Goal: Task Accomplishment & Management: Manage account settings

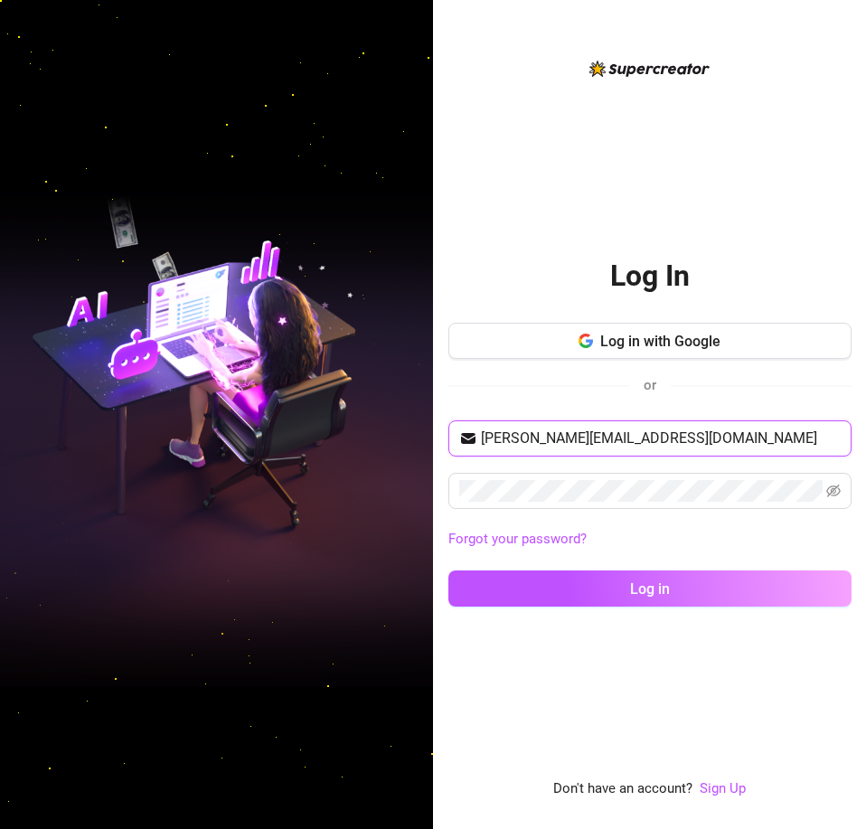
click at [739, 433] on input "[PERSON_NAME][EMAIL_ADDRESS][DOMAIN_NAME]" at bounding box center [661, 439] width 360 height 22
paste input "ytrixia.1213"
type input "[EMAIL_ADDRESS][DOMAIN_NAME]"
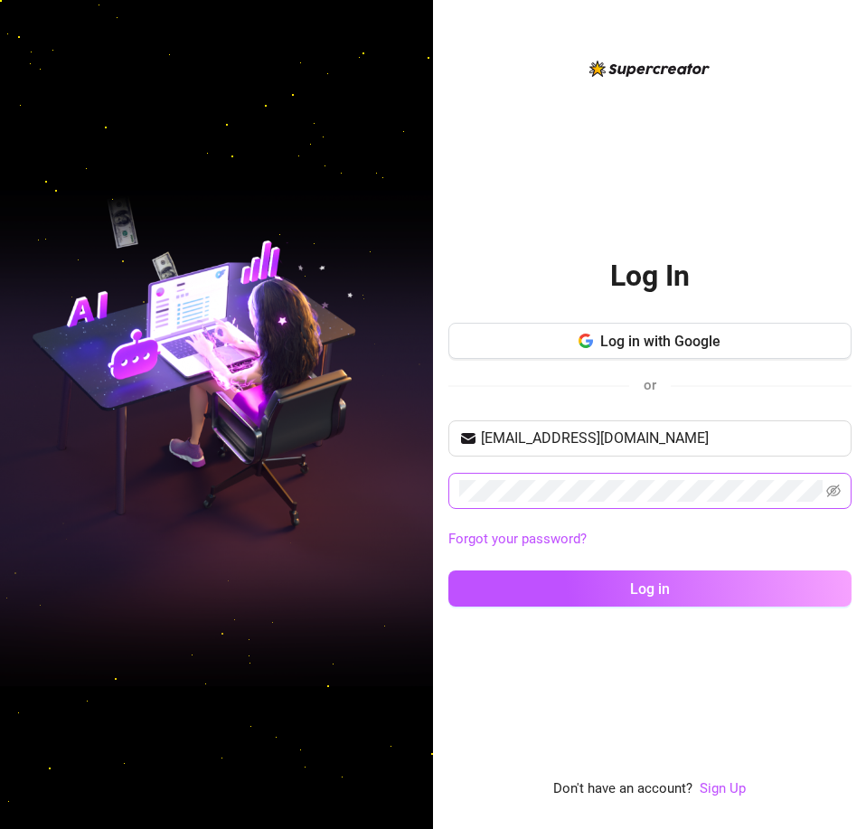
click at [600, 505] on span at bounding box center [649, 491] width 403 height 36
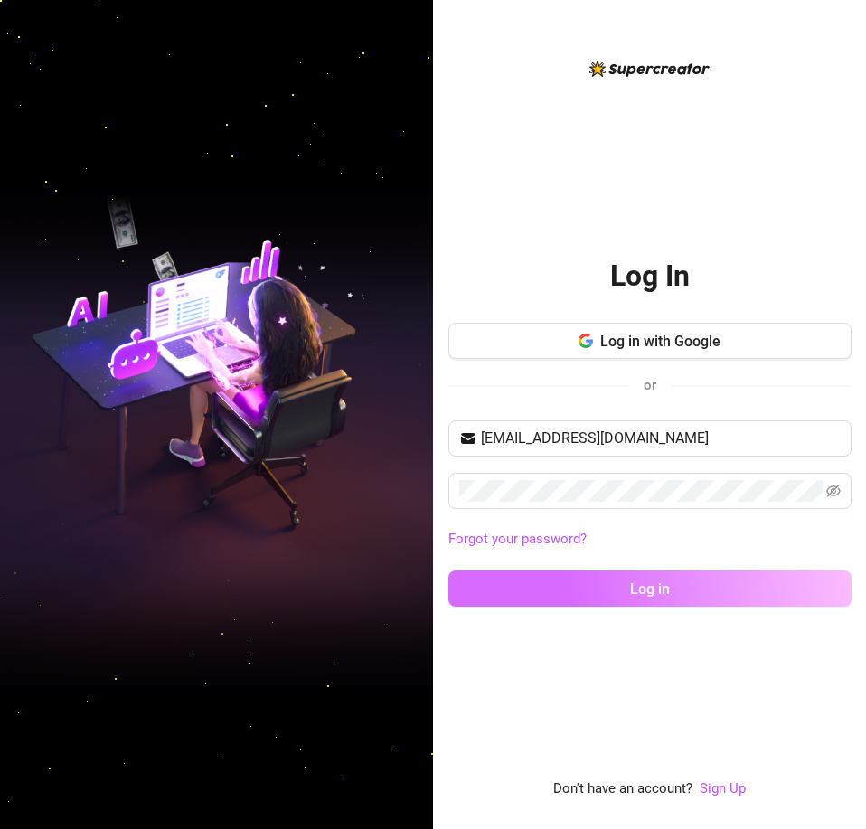
click at [508, 586] on button "Log in" at bounding box center [649, 588] width 403 height 36
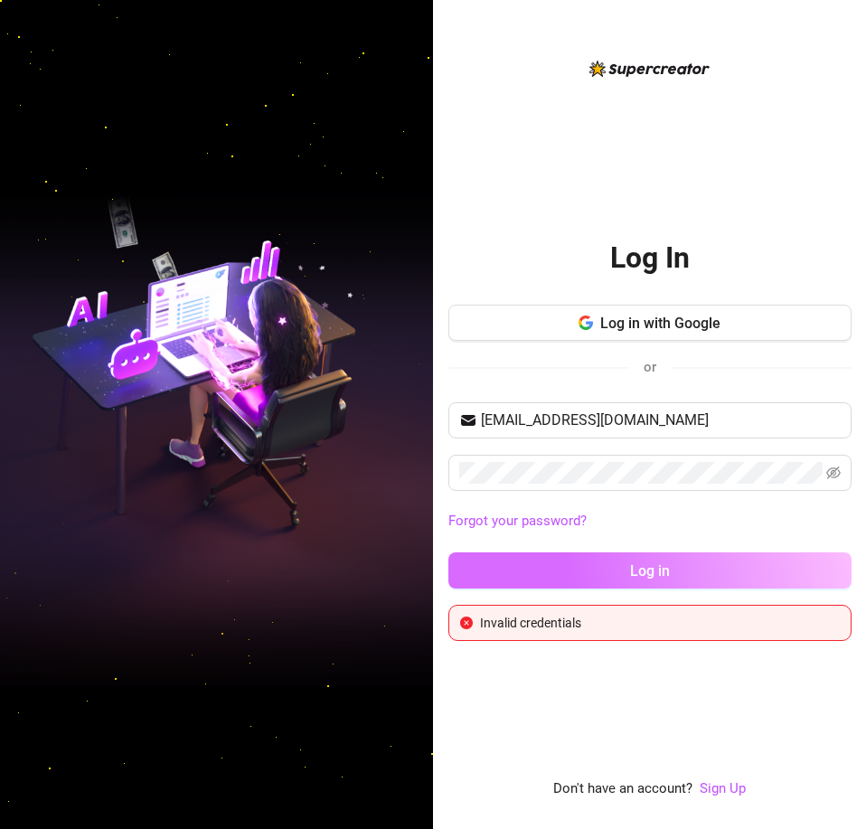
click at [506, 561] on button "Log in" at bounding box center [649, 570] width 403 height 36
